Goal: Transaction & Acquisition: Purchase product/service

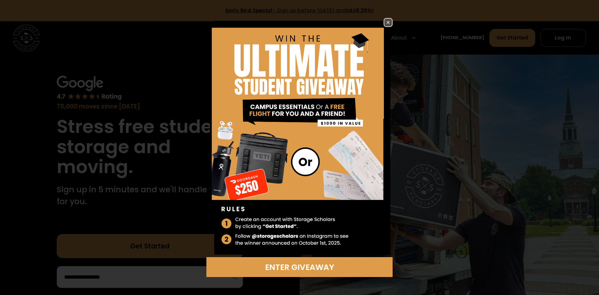
click at [389, 22] on img at bounding box center [389, 23] width 8 height 8
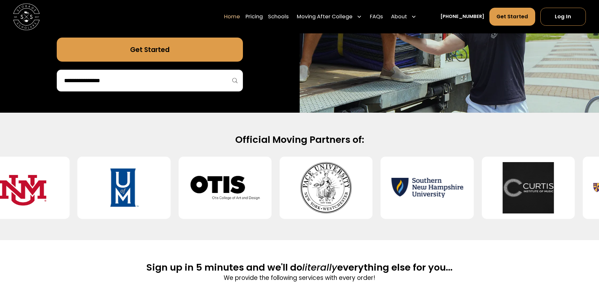
scroll to position [294, 0]
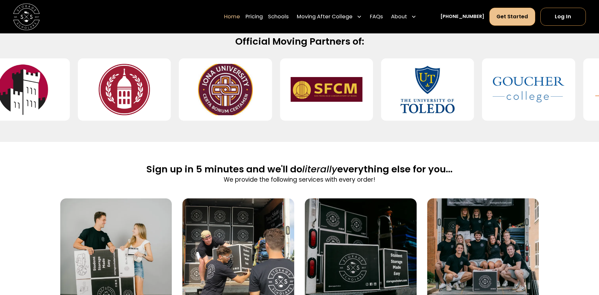
click at [500, 17] on link "Get Started" at bounding box center [513, 17] width 46 height 18
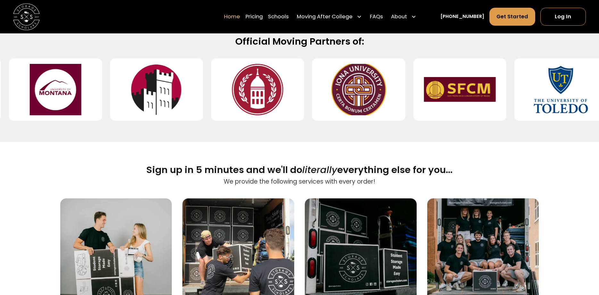
scroll to position [294, 0]
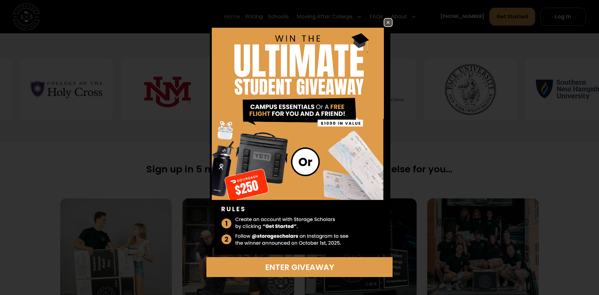
click at [388, 20] on img at bounding box center [389, 23] width 8 height 8
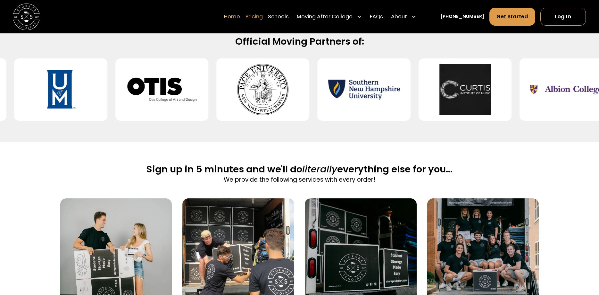
click at [261, 16] on link "Pricing" at bounding box center [254, 16] width 17 height 19
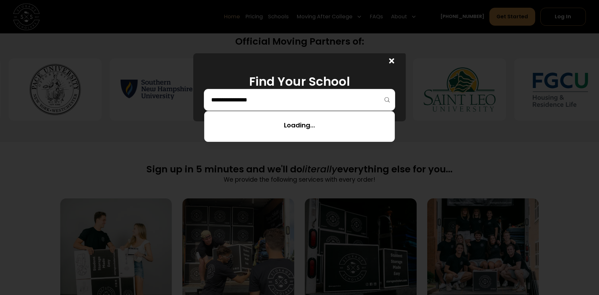
click at [285, 98] on input "search" at bounding box center [300, 99] width 178 height 11
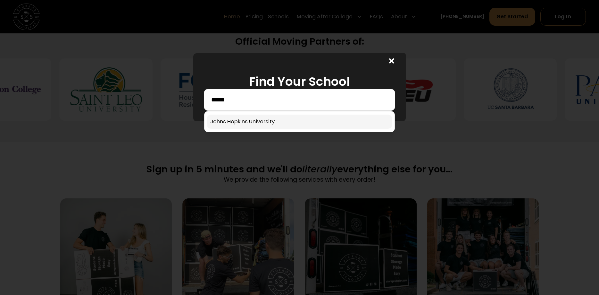
type input "******"
click at [285, 119] on link at bounding box center [299, 122] width 185 height 14
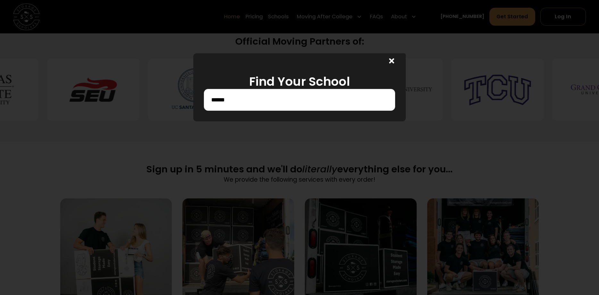
click at [272, 107] on div "******" at bounding box center [299, 100] width 191 height 22
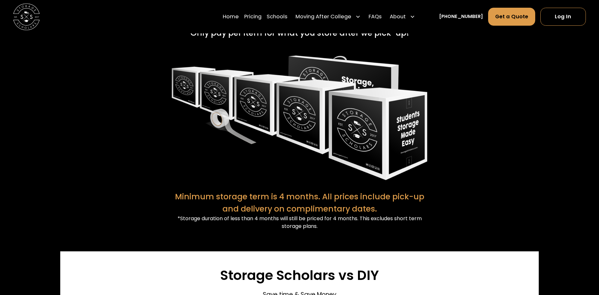
scroll to position [1372, 0]
